Goal: Navigation & Orientation: Find specific page/section

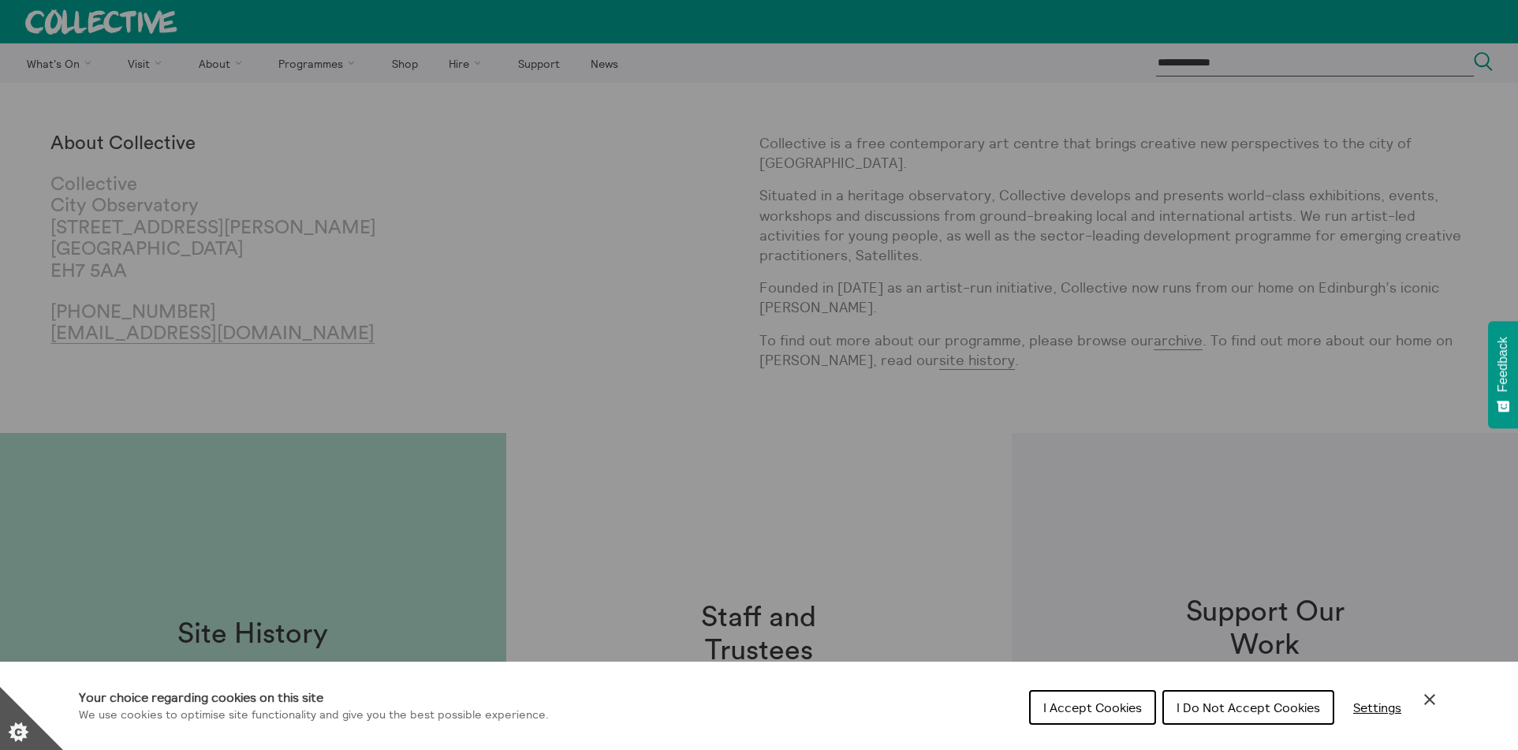
click at [1258, 710] on span "I Do Not Accept Cookies" at bounding box center [1249, 708] width 144 height 16
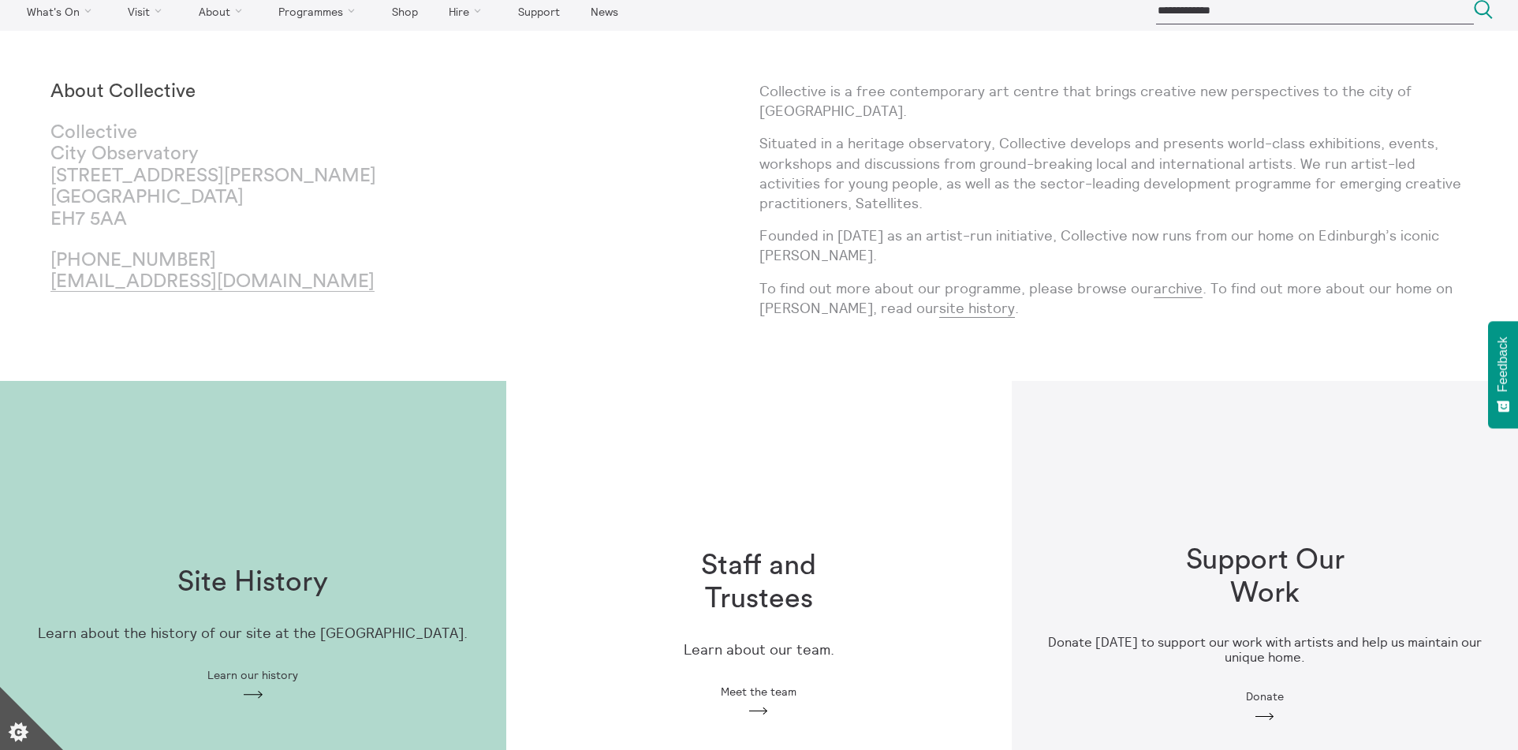
scroll to position [53, 0]
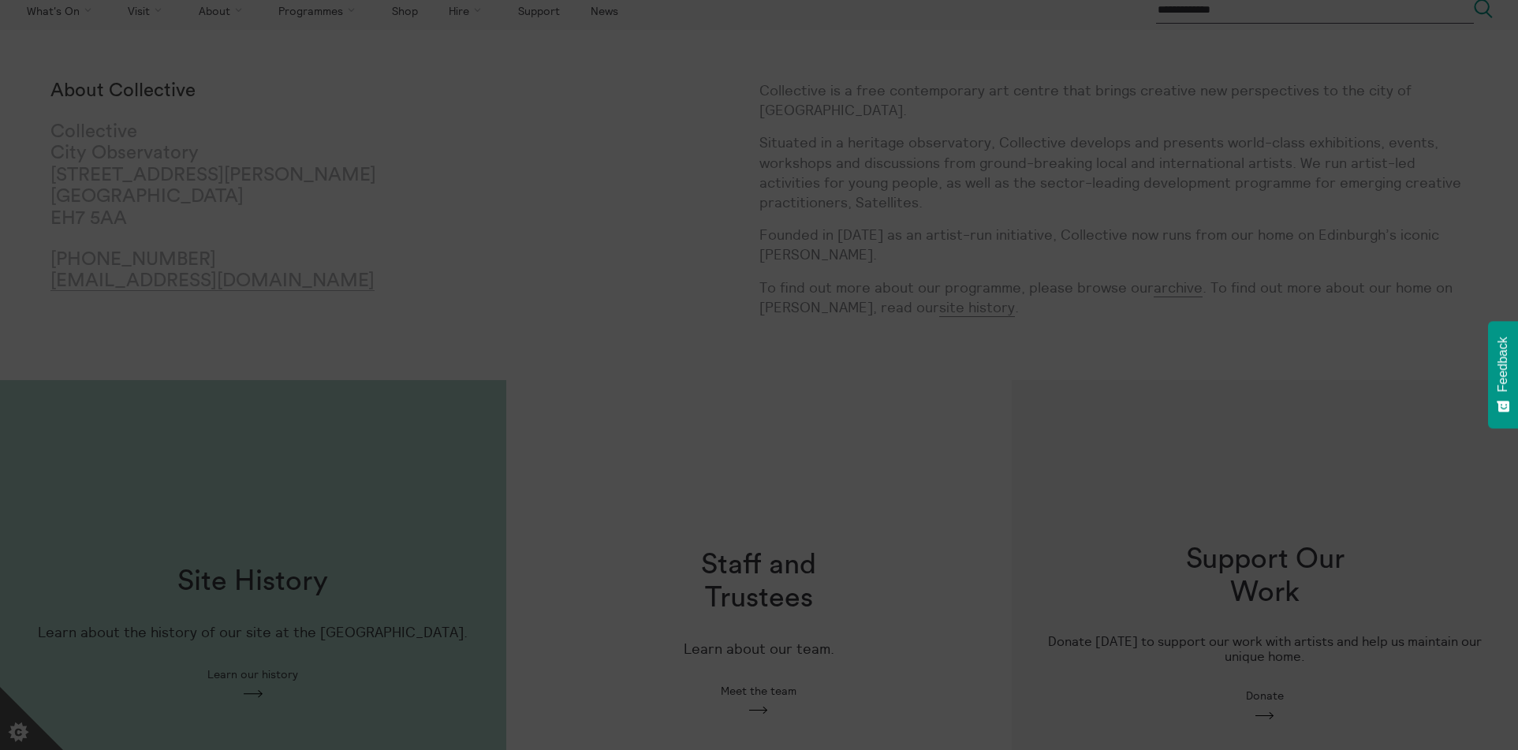
click at [786, 557] on section "**********" at bounding box center [759, 375] width 1518 height 750
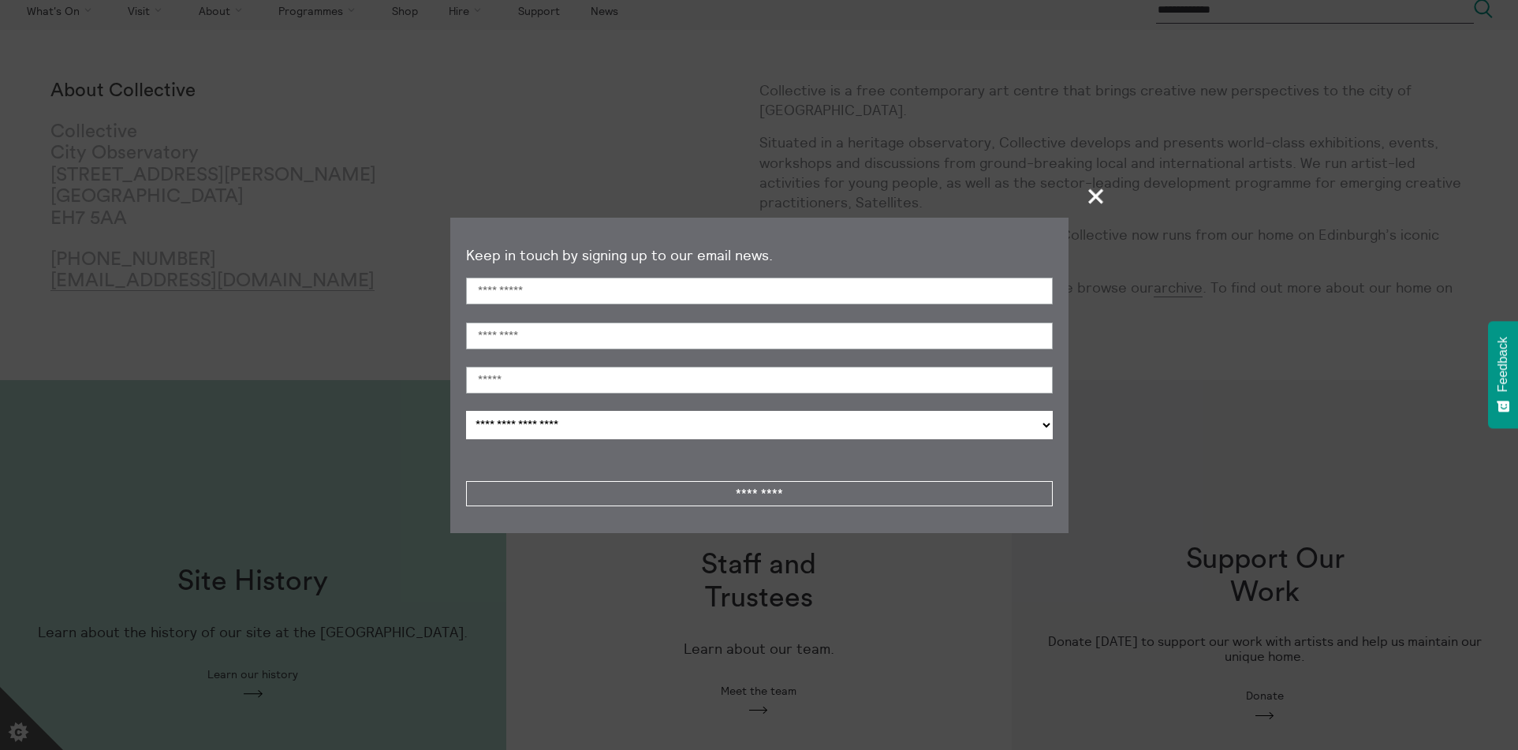
click at [1104, 200] on span "+" at bounding box center [1096, 196] width 47 height 47
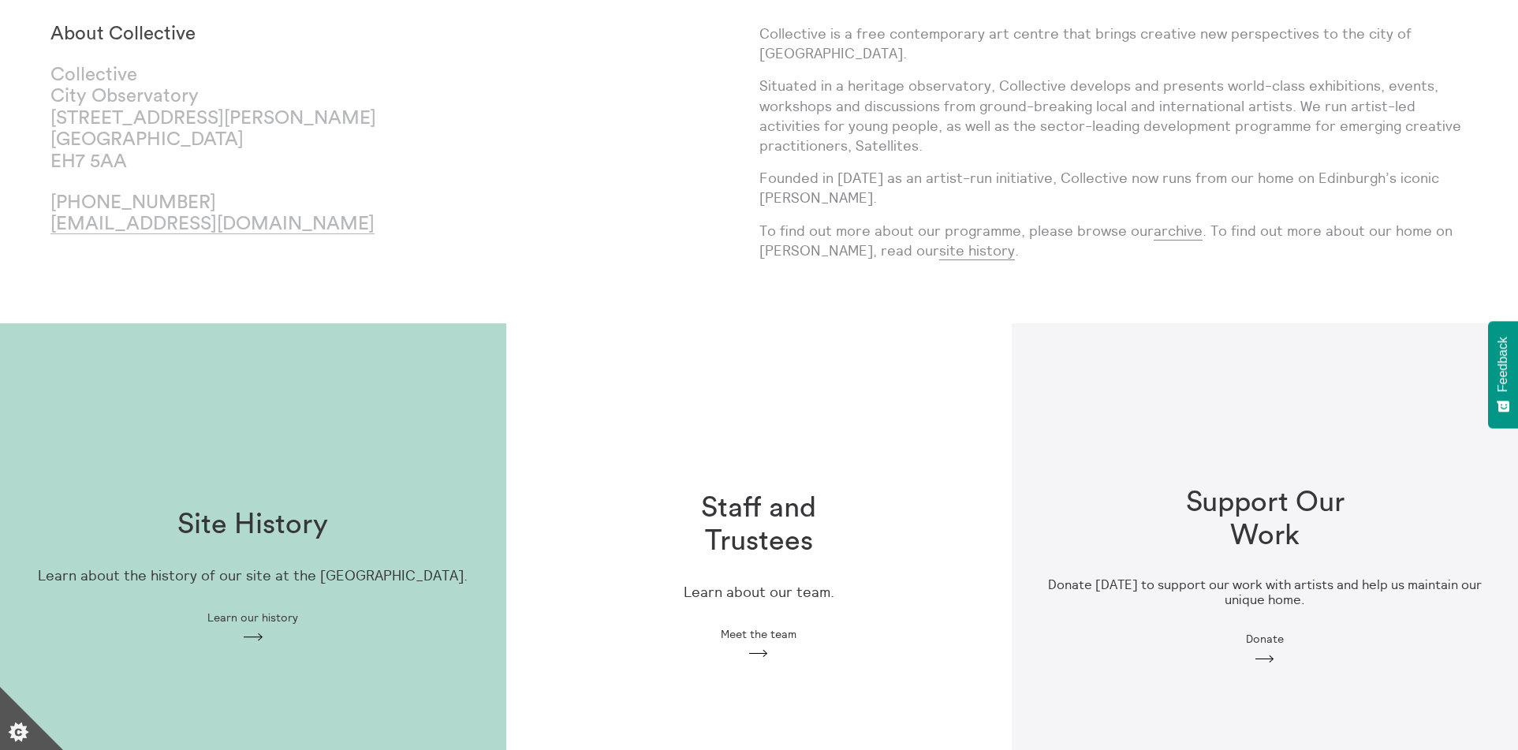
scroll to position [321, 0]
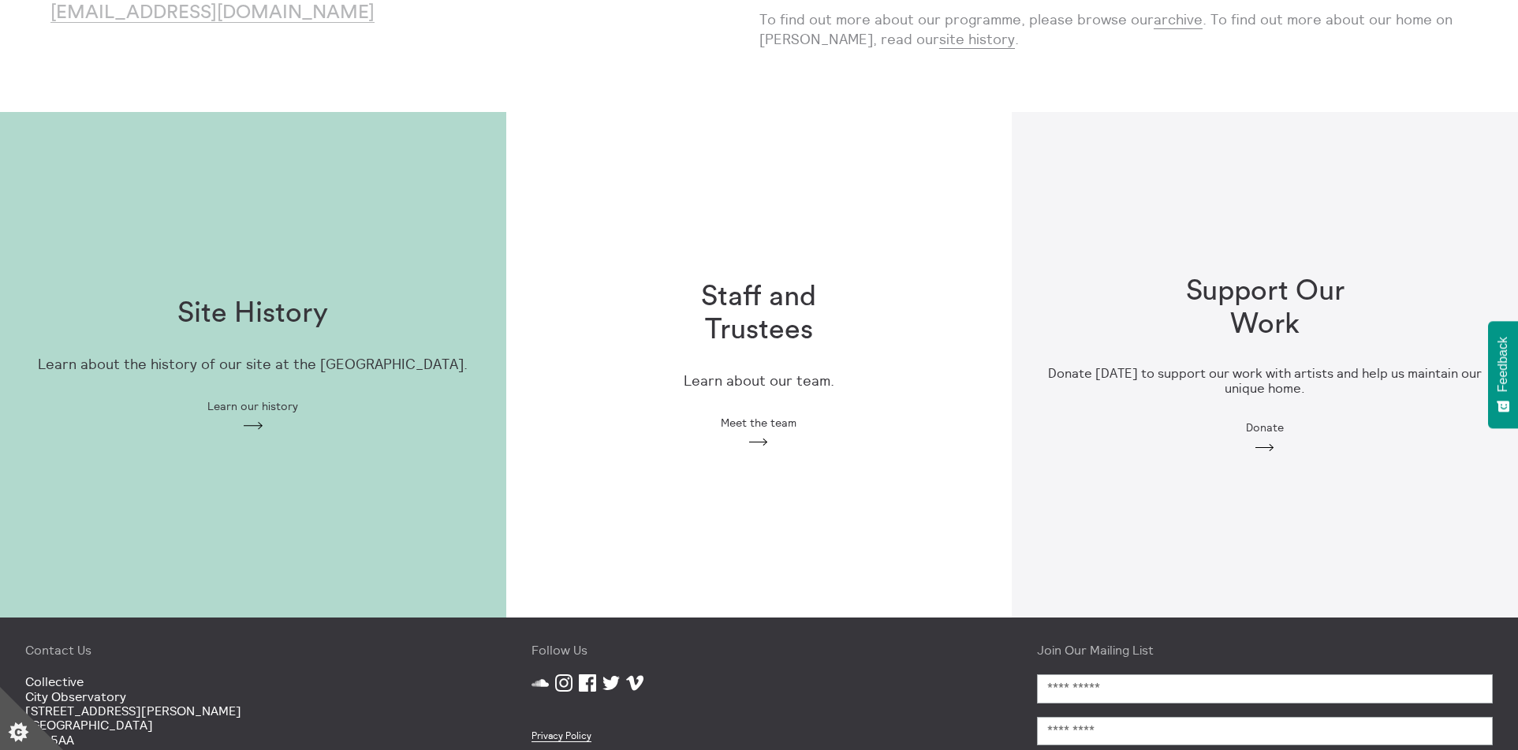
click at [775, 425] on span "Meet the team" at bounding box center [759, 422] width 76 height 13
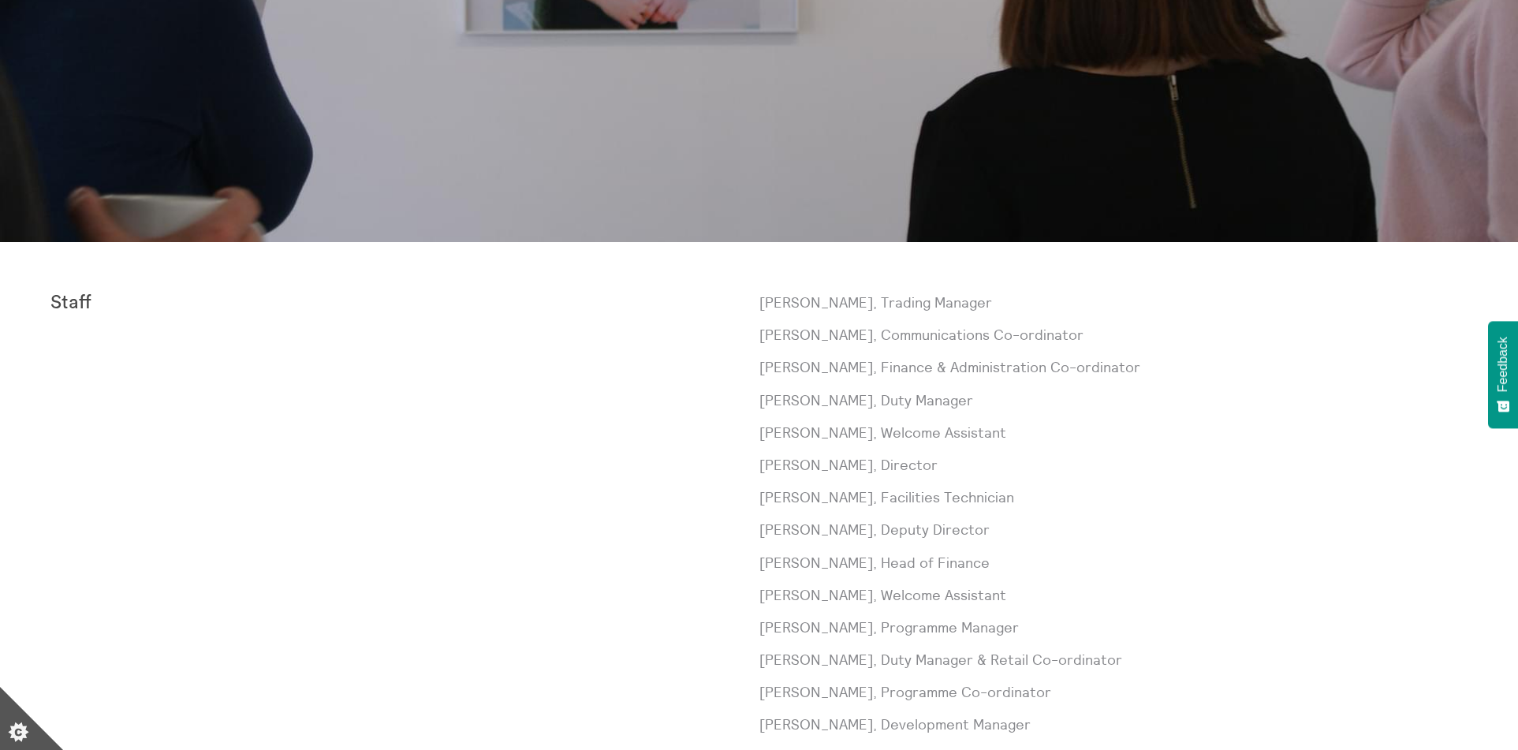
scroll to position [185, 0]
